Goal: Task Accomplishment & Management: Manage account settings

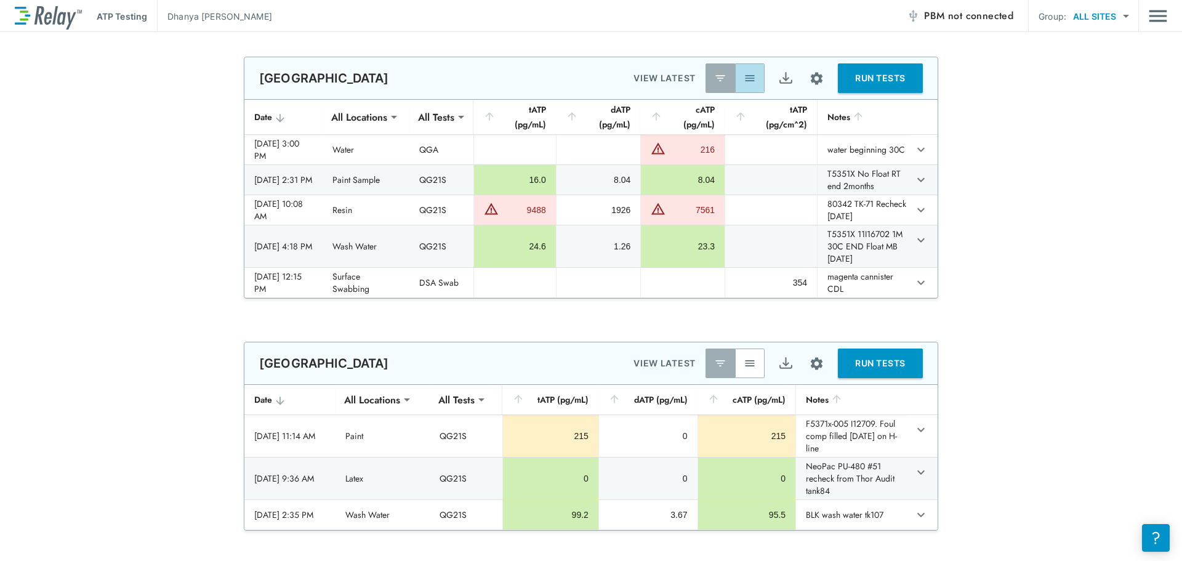
click at [744, 75] on img "button" at bounding box center [750, 78] width 12 height 12
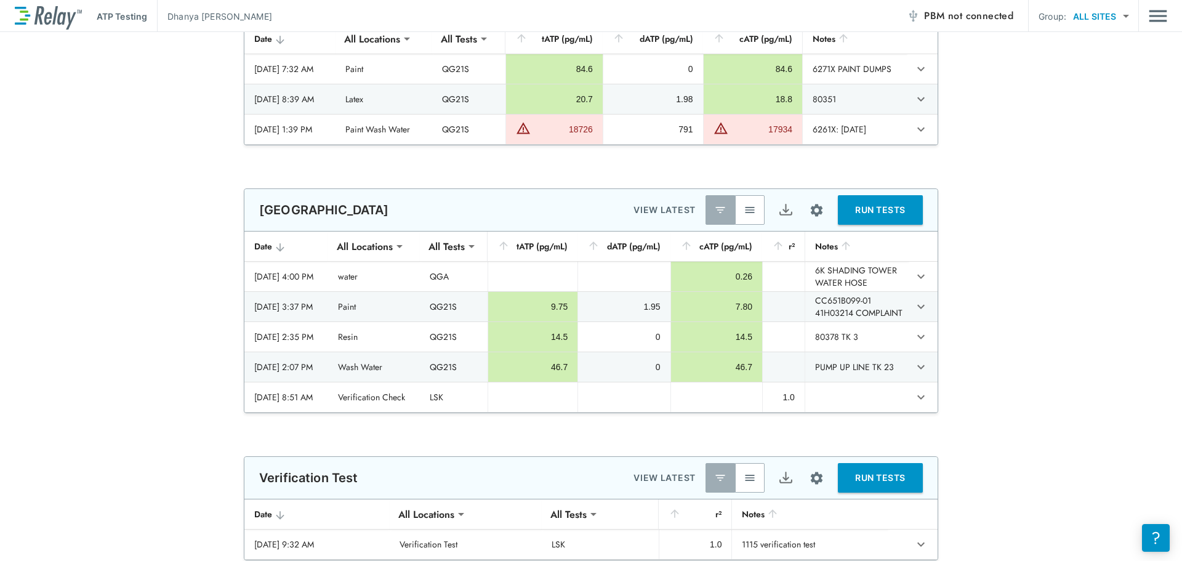
type input "**********"
type input "***"
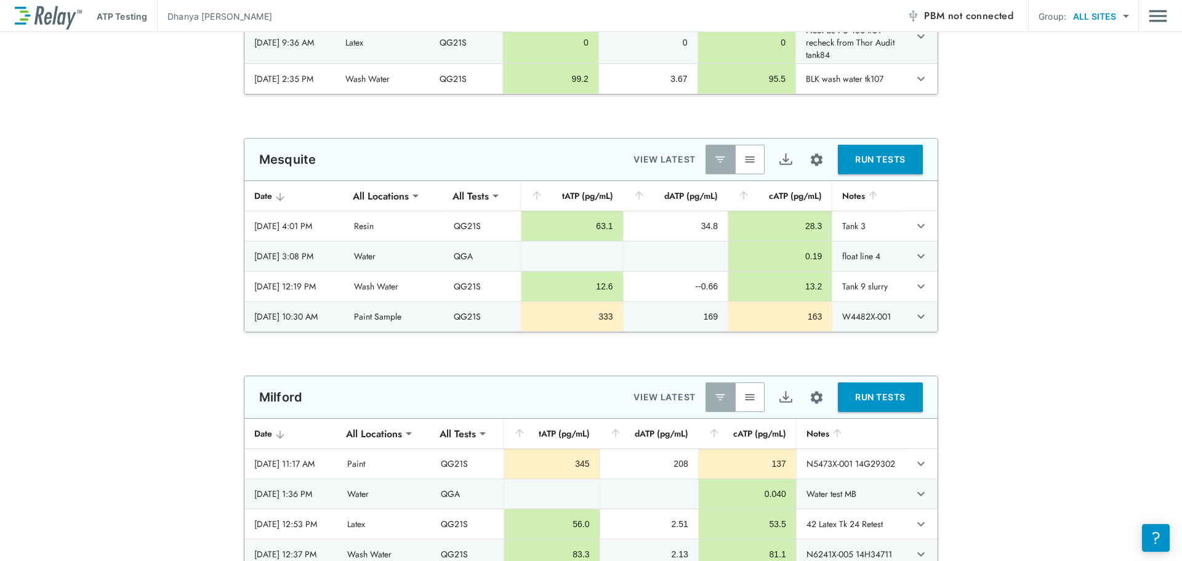
scroll to position [554, 0]
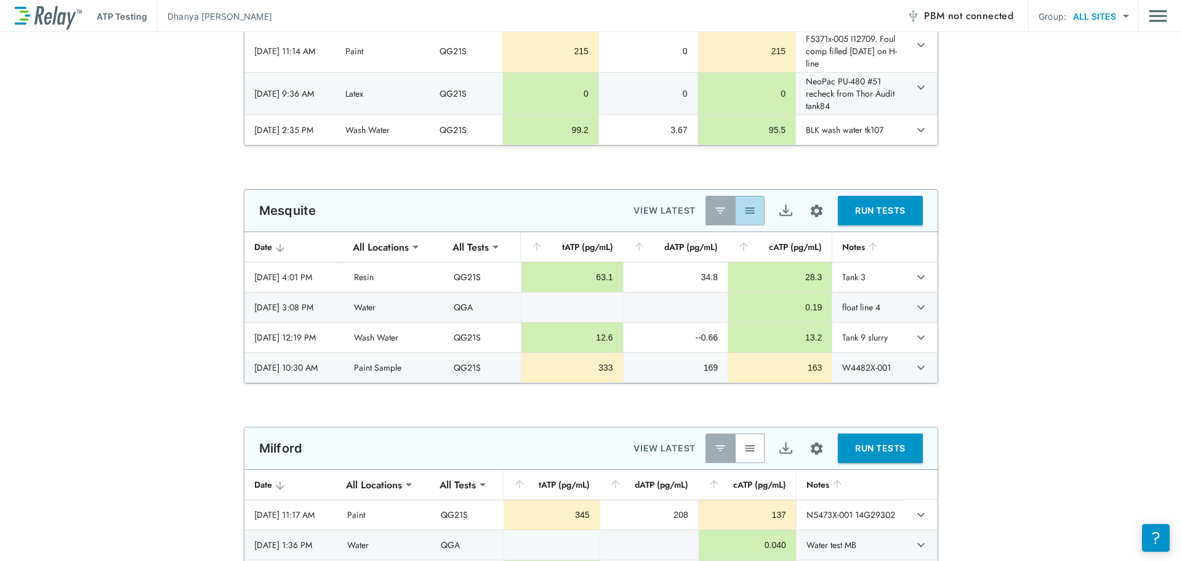
click at [752, 204] on button "button" at bounding box center [750, 211] width 30 height 30
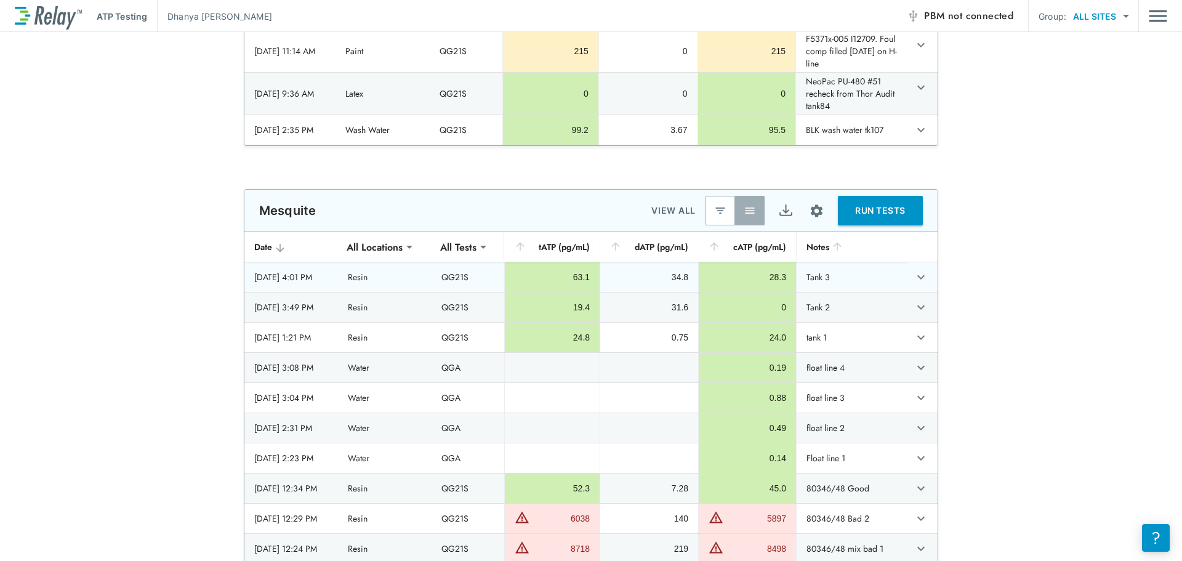
click at [914, 272] on icon "expand row" at bounding box center [921, 277] width 15 height 15
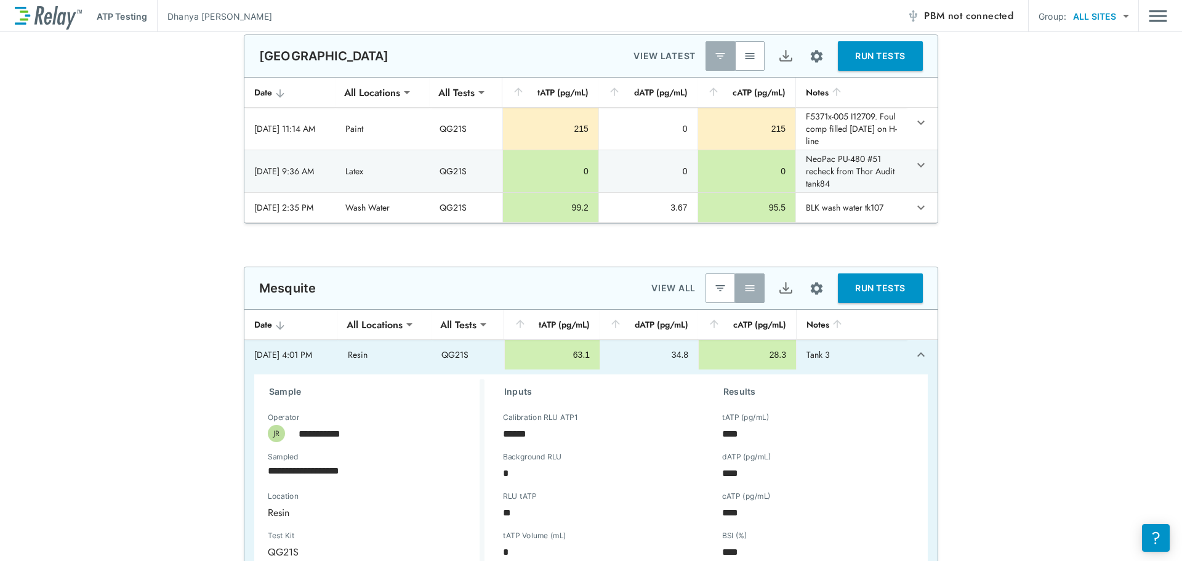
scroll to position [308, 0]
click at [809, 296] on img "Site setup" at bounding box center [816, 287] width 15 height 15
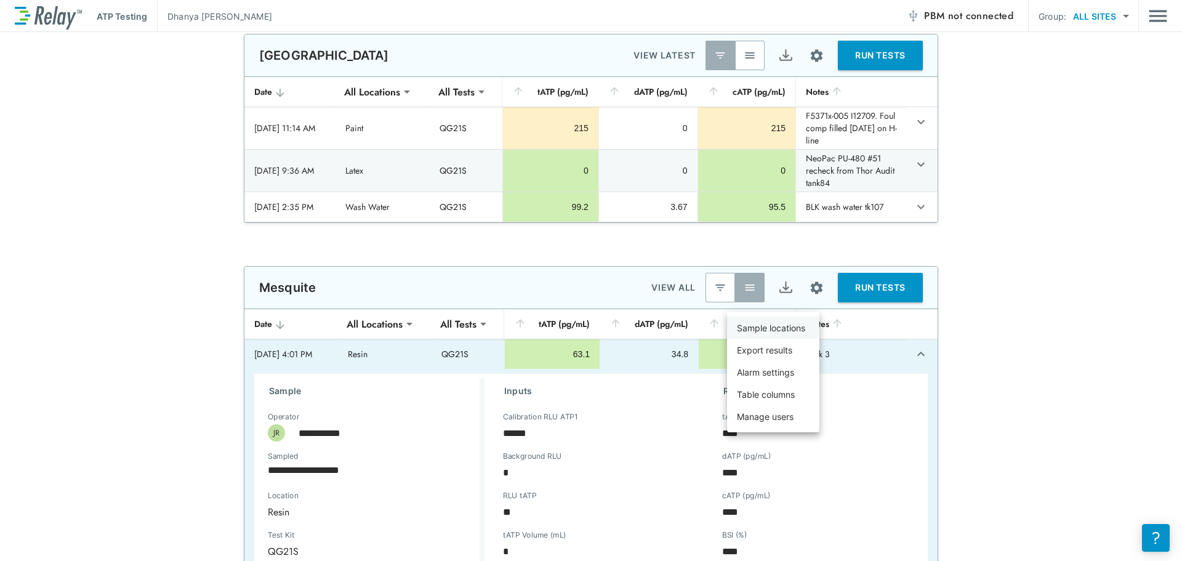
click at [773, 321] on p "Sample locations" at bounding box center [771, 327] width 68 height 13
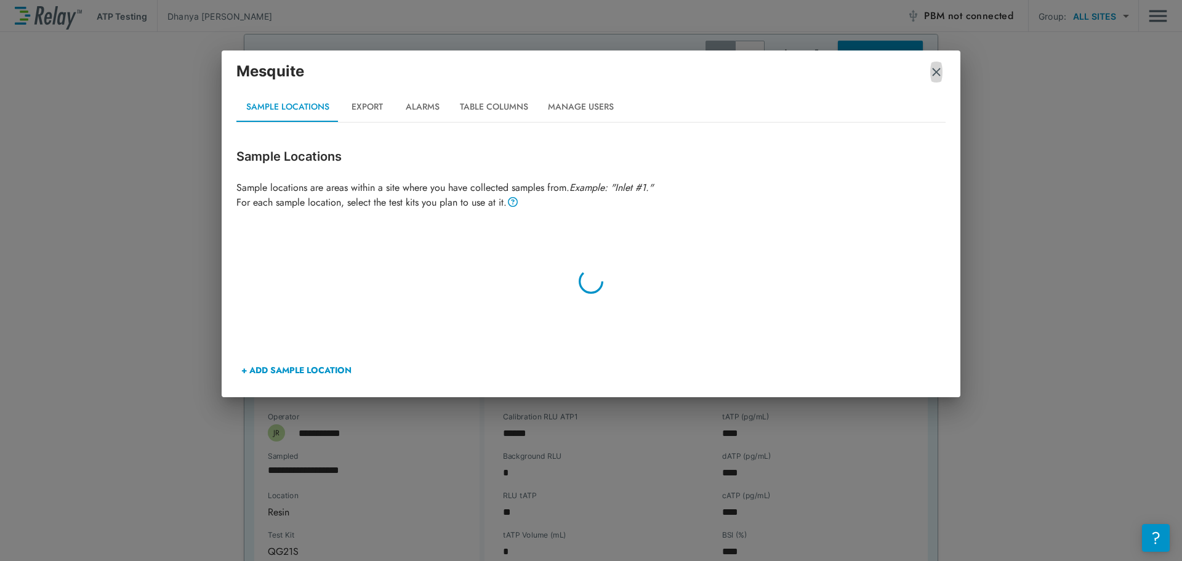
click at [933, 76] on img "button" at bounding box center [936, 72] width 12 height 12
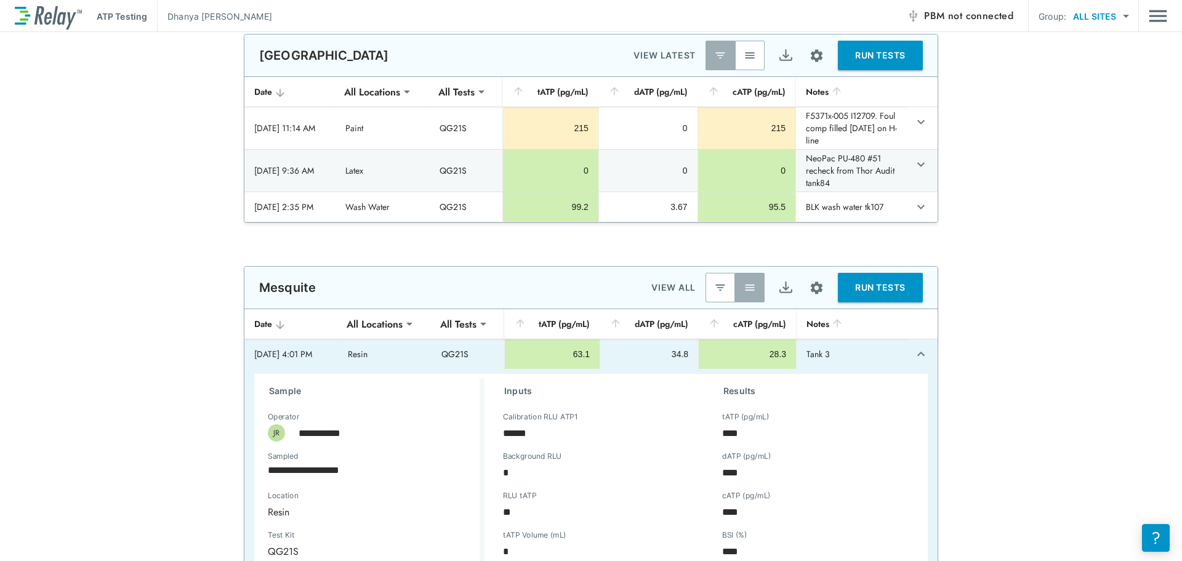
click at [809, 294] on img "Site setup" at bounding box center [816, 287] width 15 height 15
click at [779, 414] on p "Manage users" at bounding box center [765, 416] width 57 height 13
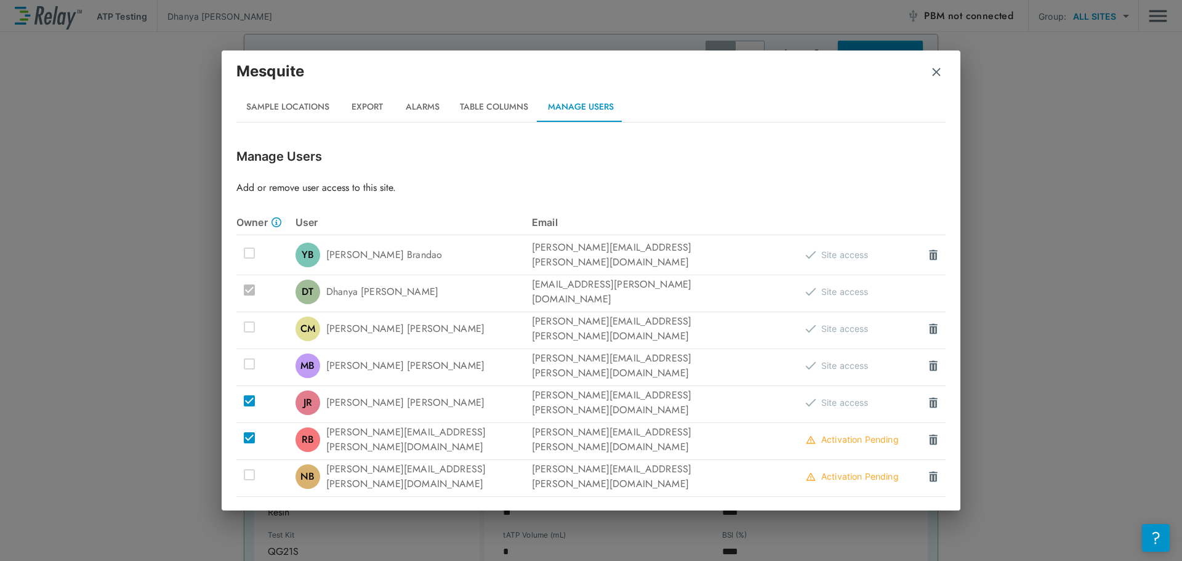
click at [954, 70] on h2 "Mesquite Sample Locations Export Alarms Table Columns Manage Users" at bounding box center [591, 91] width 739 height 82
click at [948, 70] on h2 "Mesquite Sample Locations Export Alarms Table Columns Manage Users" at bounding box center [591, 91] width 739 height 82
click at [932, 71] on img "button" at bounding box center [936, 72] width 12 height 12
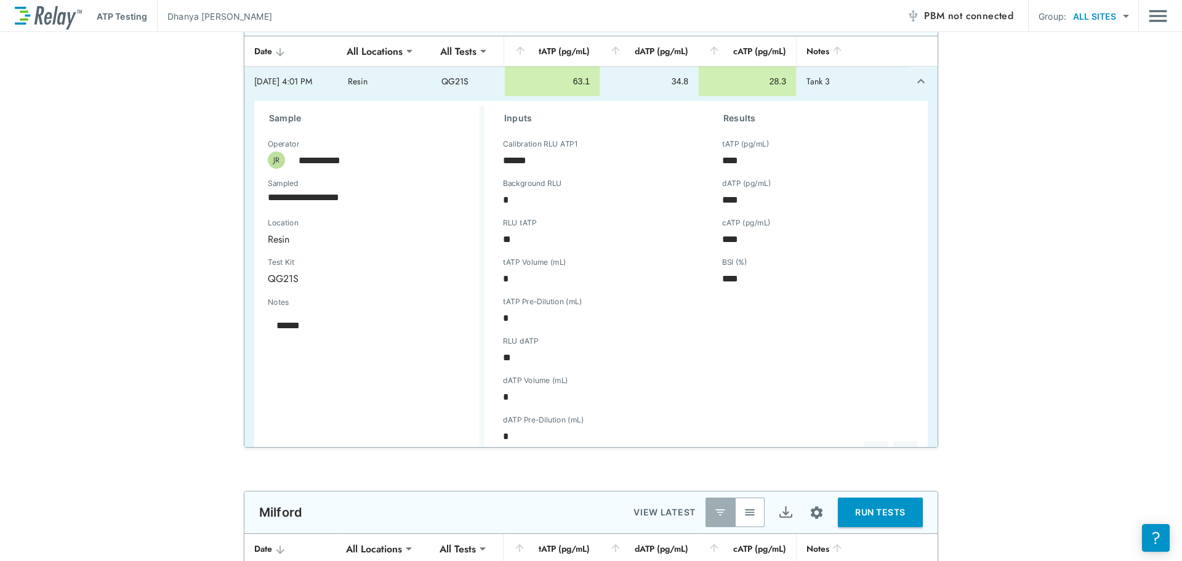
scroll to position [554, 0]
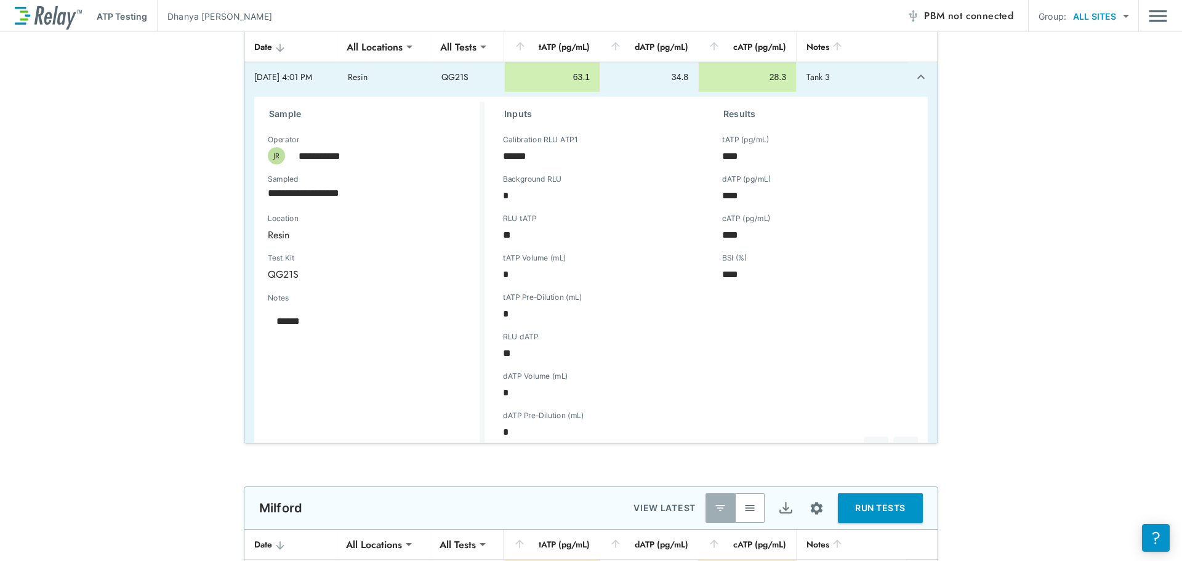
type textarea "*"
click at [914, 70] on icon "expand row" at bounding box center [921, 77] width 15 height 15
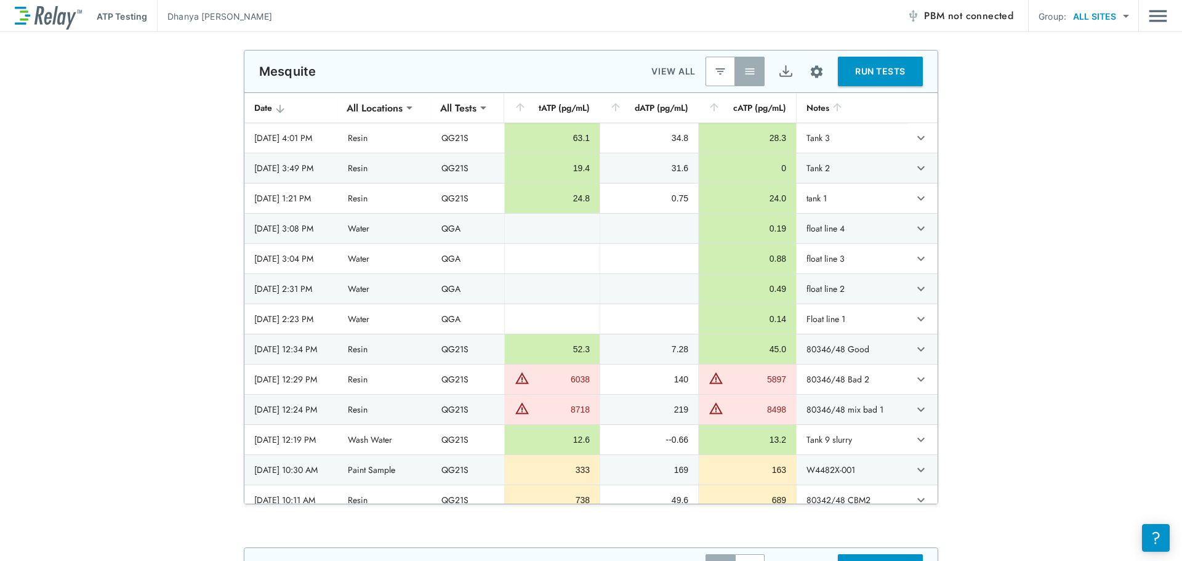
scroll to position [493, 0]
